Goal: Transaction & Acquisition: Purchase product/service

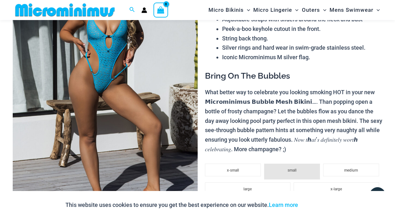
scroll to position [177, 0]
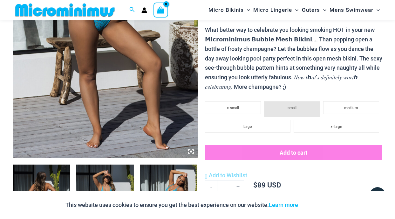
click at [280, 108] on li "small" at bounding box center [292, 109] width 56 height 16
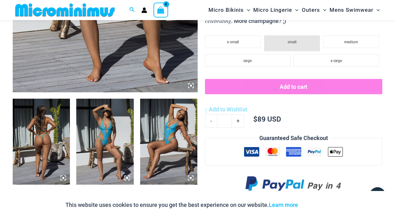
scroll to position [3, 0]
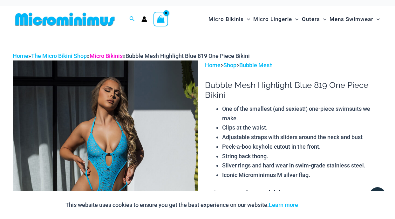
click at [122, 55] on link "Micro Bikinis" at bounding box center [106, 55] width 33 height 7
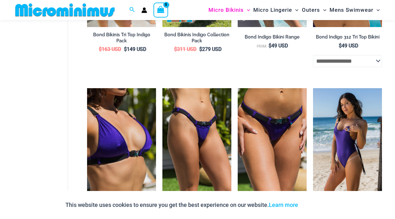
scroll to position [348, 0]
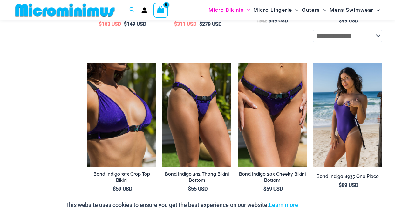
click at [378, 34] on select "**********" at bounding box center [347, 36] width 69 height 12
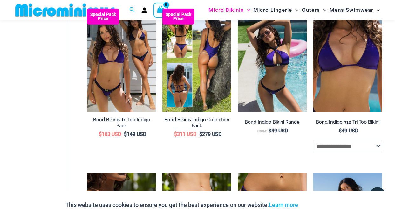
scroll to position [231, 0]
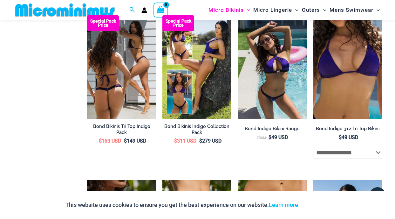
click at [138, 82] on img at bounding box center [121, 66] width 69 height 103
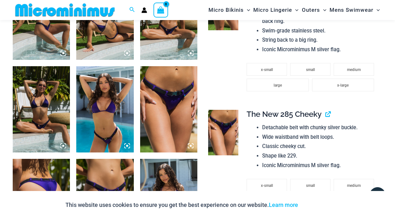
scroll to position [555, 0]
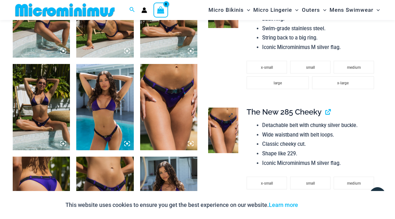
click at [223, 137] on img at bounding box center [223, 129] width 30 height 45
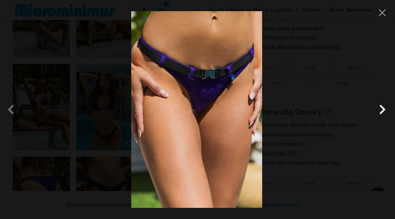
click at [384, 112] on span at bounding box center [382, 109] width 19 height 19
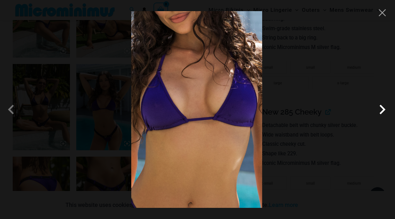
click at [384, 112] on span at bounding box center [382, 109] width 19 height 19
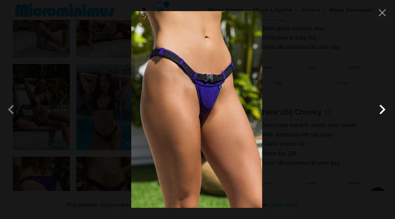
click at [384, 114] on span at bounding box center [382, 109] width 19 height 19
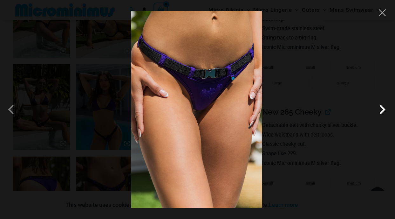
click at [384, 114] on span at bounding box center [382, 109] width 19 height 19
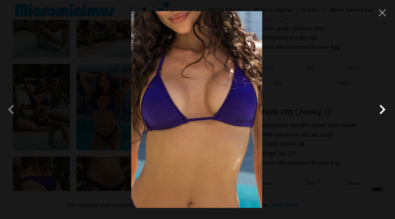
click at [384, 114] on span at bounding box center [382, 109] width 19 height 19
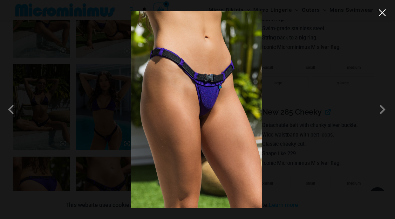
click at [384, 16] on button "Close" at bounding box center [382, 13] width 10 height 10
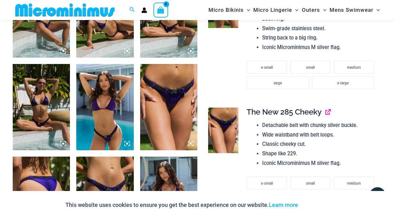
click at [325, 112] on link "View product" at bounding box center [325, 111] width 0 height 9
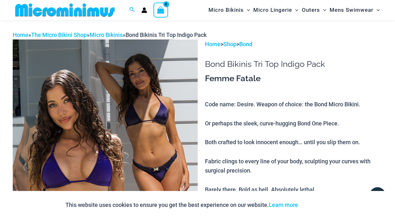
scroll to position [13, 0]
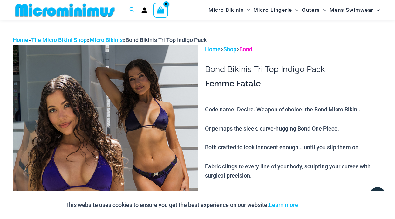
click at [252, 48] on link "Bond" at bounding box center [245, 49] width 13 height 7
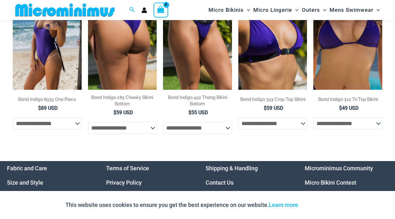
scroll to position [303, 0]
